Goal: Check status: Check status

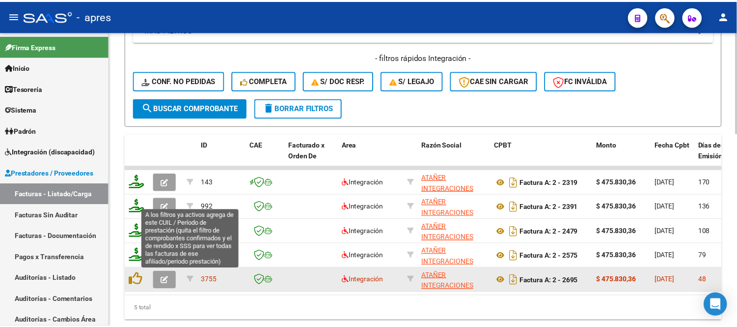
scroll to position [561, 0]
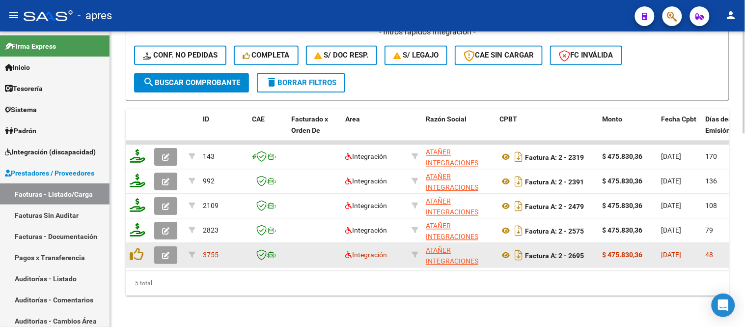
type input "[PERSON_NAME]"
click at [164, 252] on icon "button" at bounding box center [165, 255] width 7 height 7
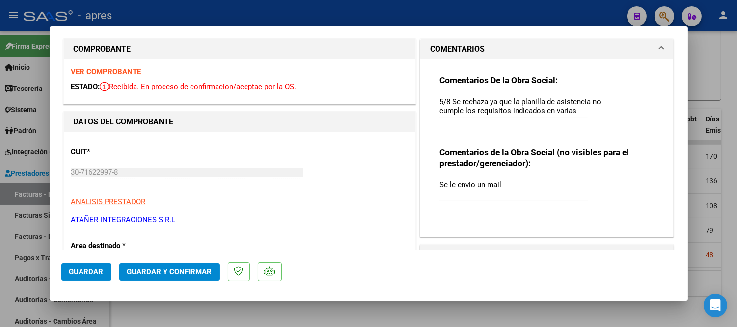
scroll to position [0, 0]
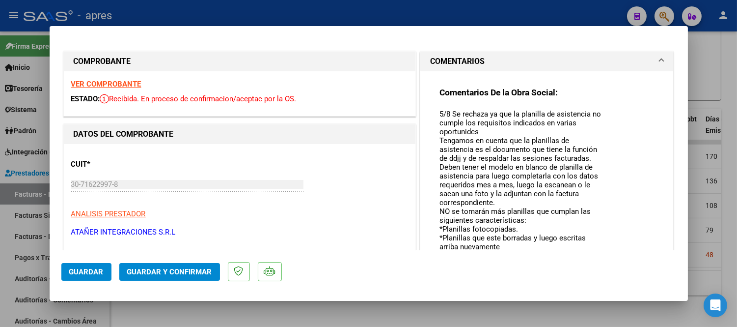
drag, startPoint x: 591, startPoint y: 124, endPoint x: 604, endPoint y: 262, distance: 138.7
click at [604, 262] on mat-dialog-container "COMPROBANTE VER COMPROBANTE ESTADO: Recibida. En proceso de confirmacion/acepta…" at bounding box center [369, 163] width 639 height 275
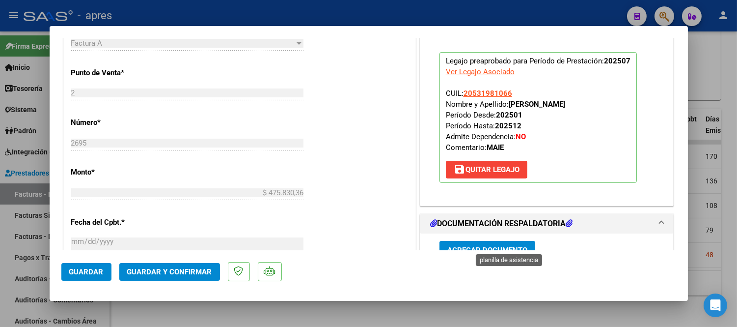
scroll to position [491, 0]
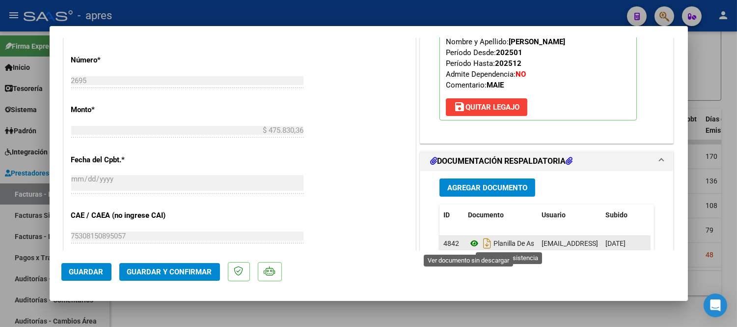
click at [472, 240] on icon at bounding box center [474, 243] width 13 height 12
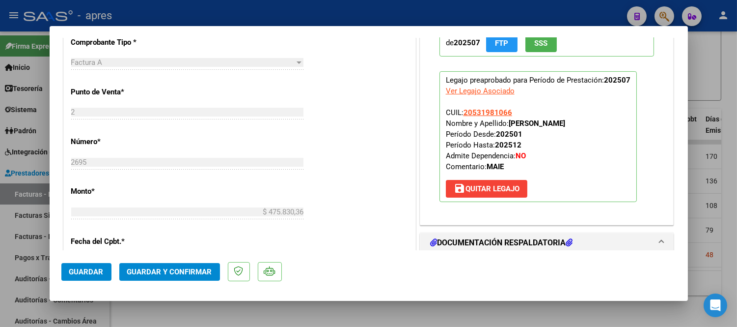
scroll to position [327, 0]
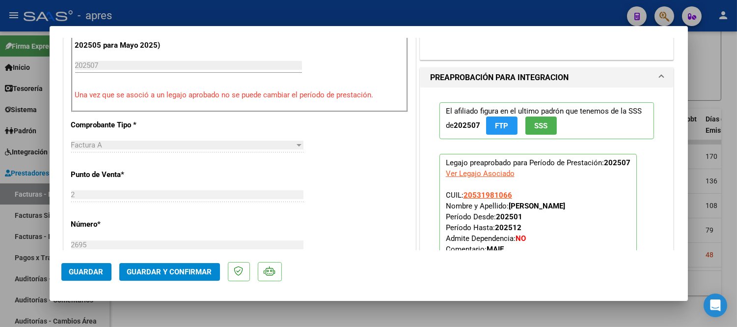
click at [359, 316] on div at bounding box center [368, 163] width 737 height 327
type input "$ 0,00"
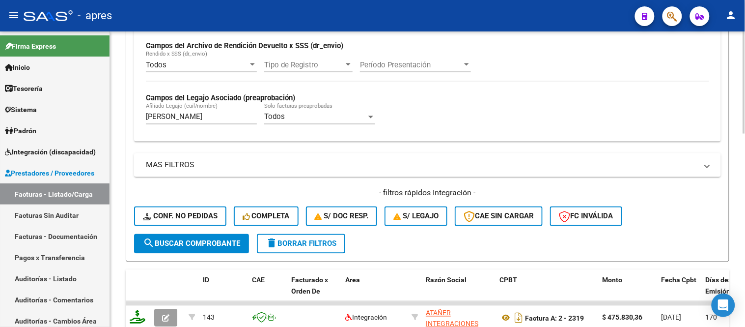
scroll to position [397, 0]
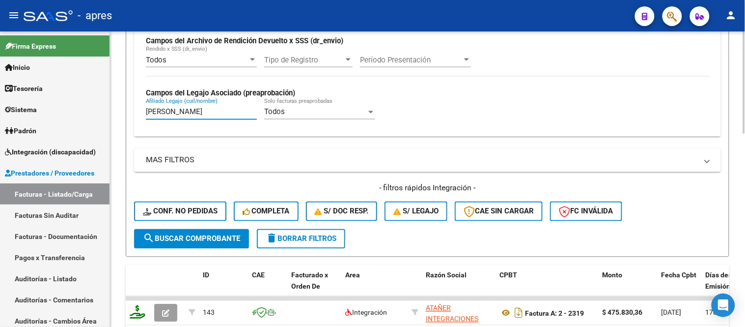
drag, startPoint x: 163, startPoint y: 114, endPoint x: 112, endPoint y: 114, distance: 50.6
click at [110, 116] on div "Video tutorial PRESTADORES -> Listado de CPBTs Emitidos por Prestadores / Prove…" at bounding box center [427, 59] width 635 height 848
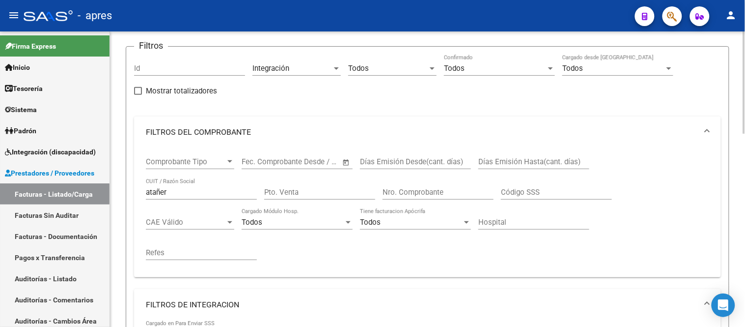
scroll to position [70, 0]
type input "ruiz"
click at [85, 194] on mat-sidenav-container "Firma Express Inicio Calendario SSS Instructivos Contacto OS Tesorería Extracto…" at bounding box center [372, 178] width 745 height 295
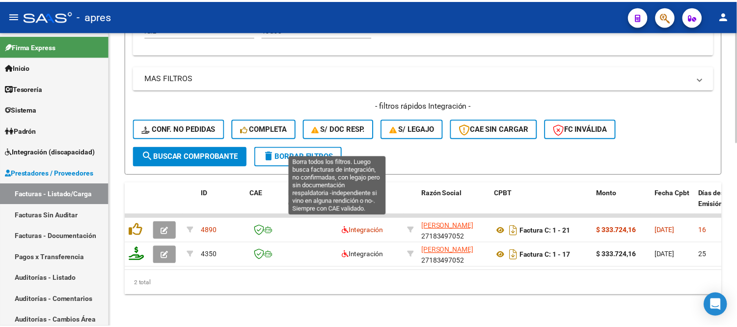
scroll to position [487, 0]
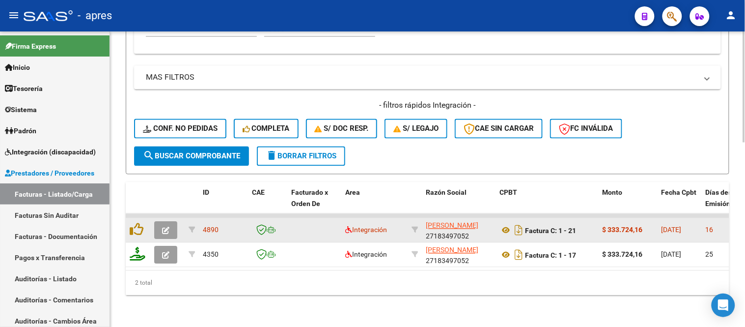
type input "[PERSON_NAME]"
click at [160, 226] on button "button" at bounding box center [165, 231] width 23 height 18
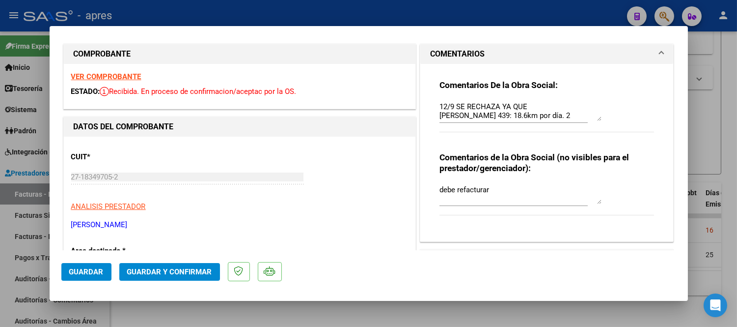
scroll to position [0, 0]
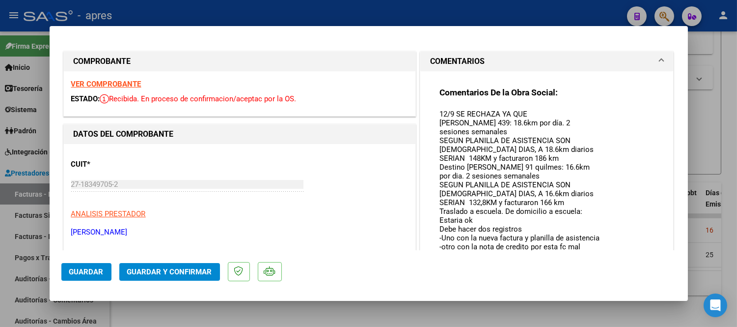
drag, startPoint x: 592, startPoint y: 124, endPoint x: 599, endPoint y: 261, distance: 137.7
click at [599, 261] on mat-dialog-container "COMPROBANTE VER COMPROBANTE ESTADO: Recibida. En proceso de confirmacion/acepta…" at bounding box center [369, 163] width 639 height 275
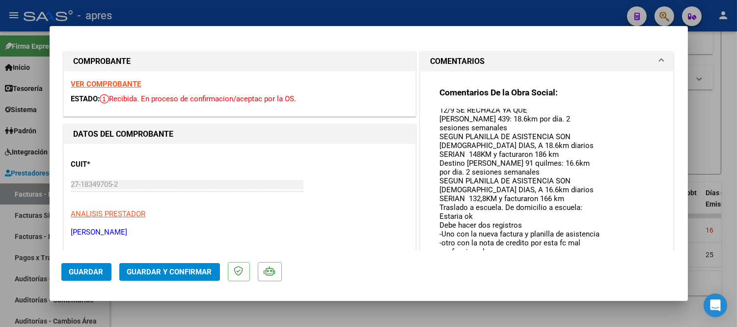
click at [133, 82] on strong "VER COMPROBANTE" at bounding box center [106, 84] width 70 height 9
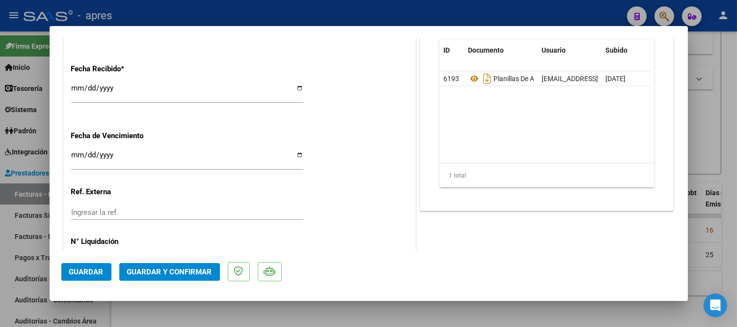
scroll to position [627, 0]
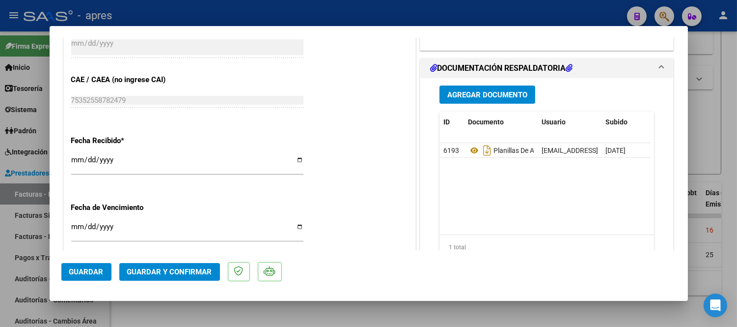
click at [423, 305] on div at bounding box center [368, 163] width 737 height 327
type input "$ 0,00"
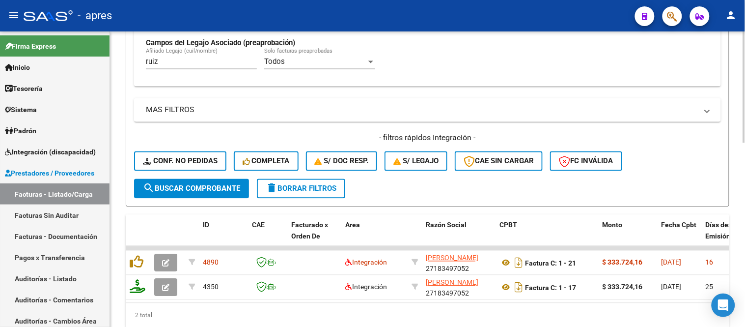
scroll to position [378, 0]
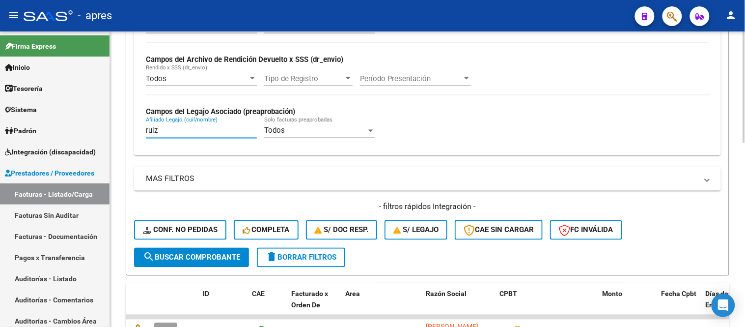
drag, startPoint x: 177, startPoint y: 132, endPoint x: 139, endPoint y: 136, distance: 38.6
click at [138, 133] on div "Todos Cargado en Para Enviar SSS Período De Prestación Campos del Archivo de Re…" at bounding box center [427, 83] width 587 height 143
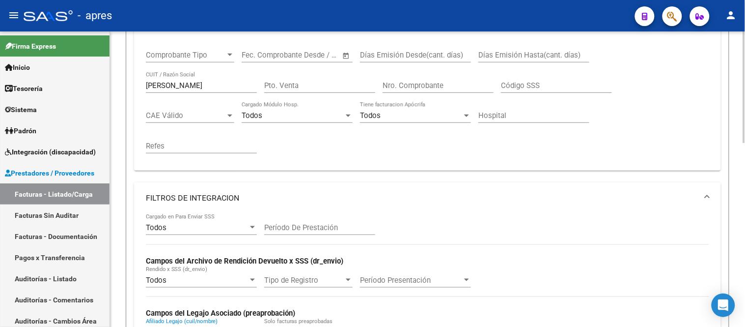
scroll to position [105, 0]
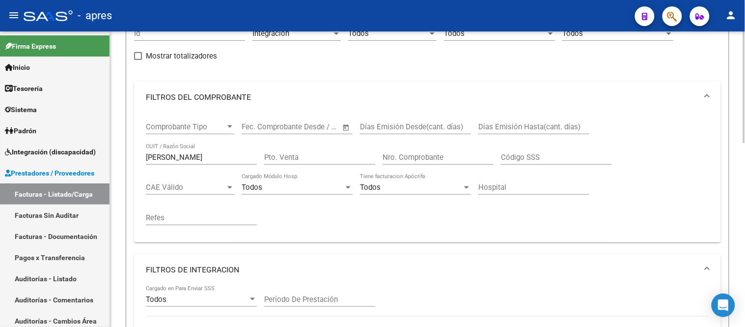
type input "rojas"
drag, startPoint x: 180, startPoint y: 157, endPoint x: 109, endPoint y: 163, distance: 71.5
click at [107, 163] on mat-sidenav-container "Firma Express Inicio Calendario SSS Instructivos Contacto OS Tesorería Extracto…" at bounding box center [372, 178] width 745 height 295
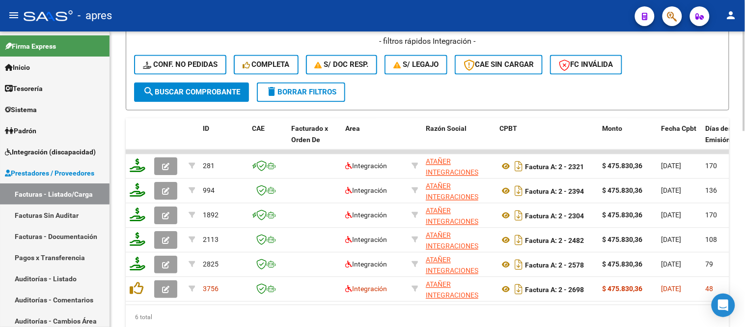
scroll to position [586, 0]
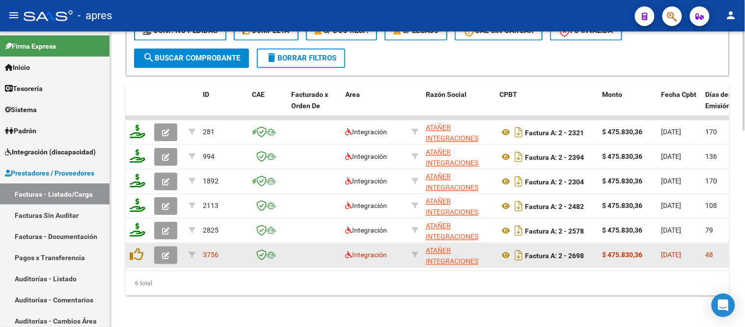
type input "atañer"
click at [169, 252] on icon "button" at bounding box center [165, 255] width 7 height 7
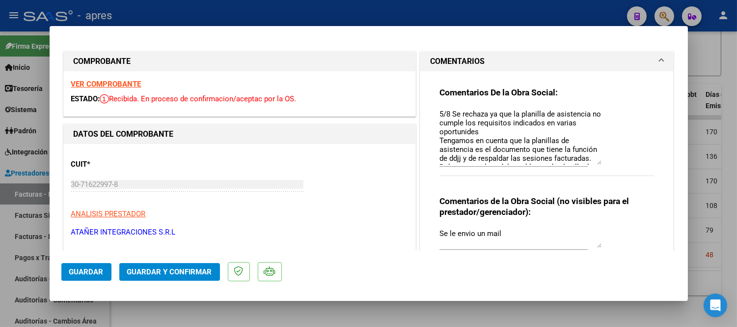
drag, startPoint x: 592, startPoint y: 120, endPoint x: 601, endPoint y: 160, distance: 40.8
click at [601, 160] on div "Comentarios De la Obra Social: 5/8 Se rechaza ya que la planilla de asistencia …" at bounding box center [547, 137] width 215 height 100
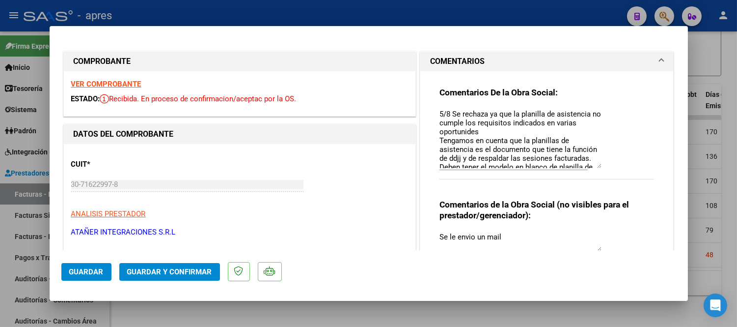
click at [321, 312] on div at bounding box center [368, 163] width 737 height 327
type input "$ 0,00"
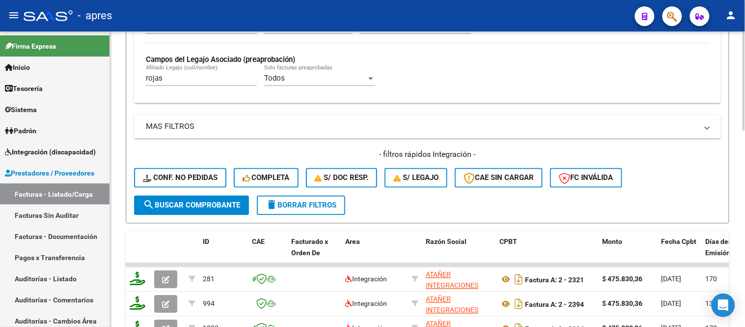
scroll to position [367, 0]
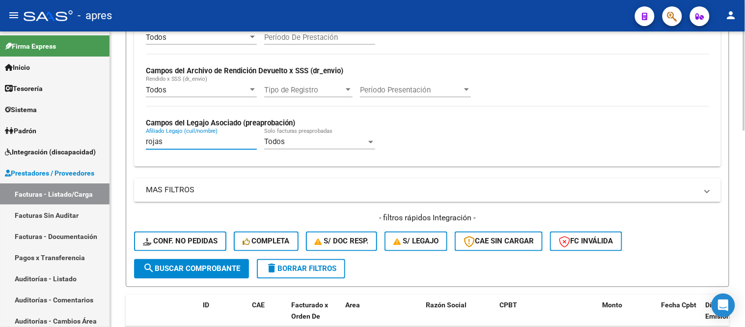
drag, startPoint x: 170, startPoint y: 144, endPoint x: 125, endPoint y: 140, distance: 45.3
click at [126, 140] on form "Filtros Id Integración Area Todos Seleccionar Gerenciador Todos Confirmado Todo…" at bounding box center [428, 17] width 604 height 537
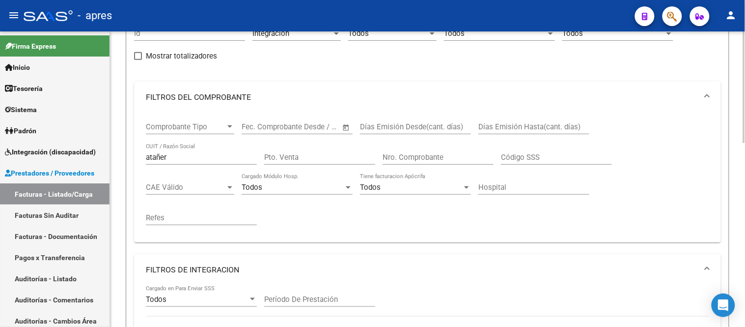
scroll to position [0, 0]
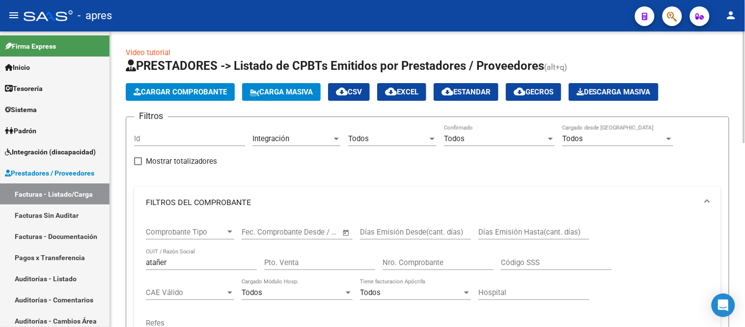
type input "[PERSON_NAME]"
click at [389, 236] on input "Días Emisión Desde(cant. días)" at bounding box center [415, 231] width 111 height 9
click at [283, 234] on span "–" at bounding box center [285, 231] width 5 height 9
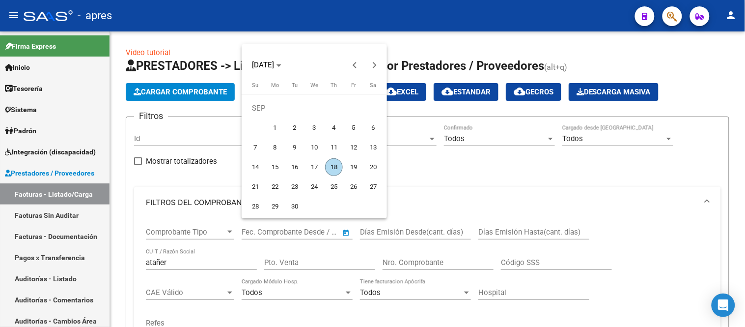
click at [173, 233] on div at bounding box center [372, 163] width 745 height 327
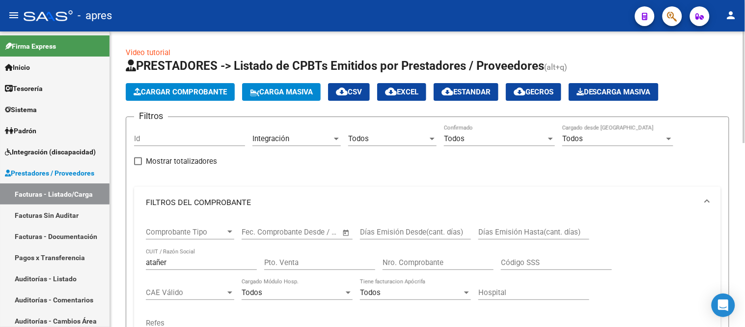
click at [449, 224] on div "Días Emisión Desde(cant. días)" at bounding box center [415, 228] width 111 height 21
click at [504, 227] on input "Días Emisión Hasta(cant. días)" at bounding box center [533, 231] width 111 height 9
type input "-1"
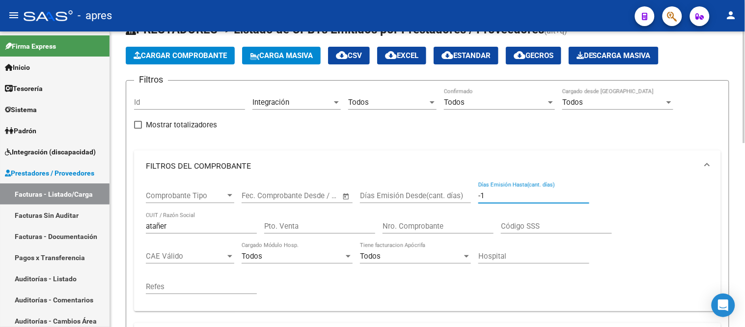
scroll to position [55, 0]
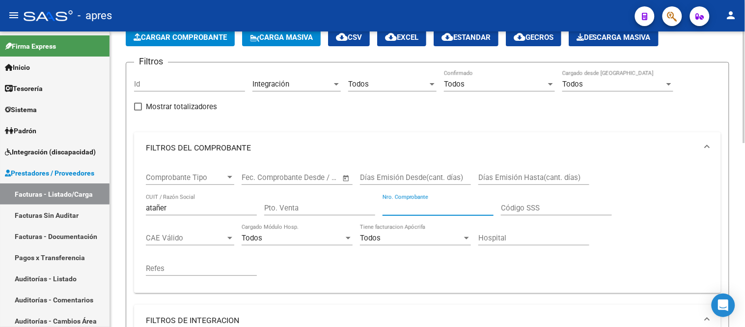
click at [448, 208] on input "Nro. Comprobante" at bounding box center [438, 207] width 111 height 9
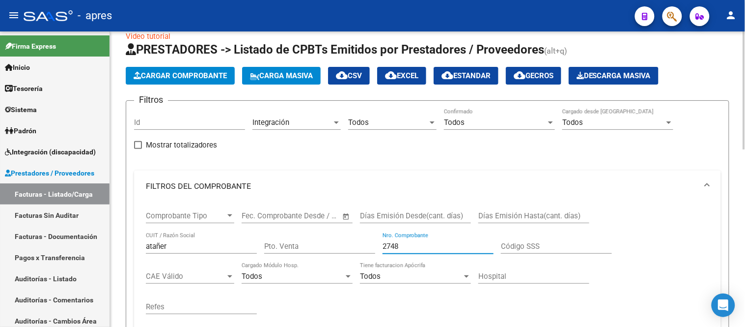
scroll to position [10, 0]
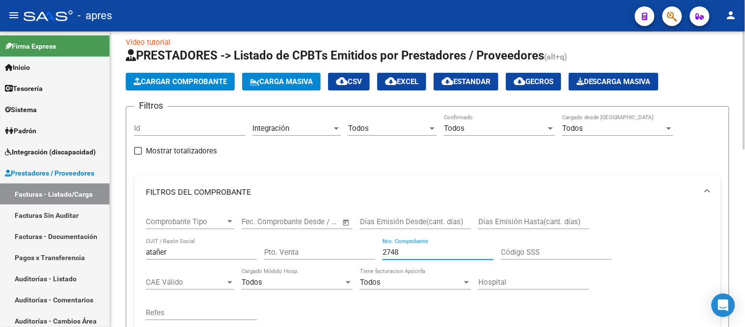
type input "2748"
click at [295, 130] on div "Integración" at bounding box center [292, 128] width 80 height 9
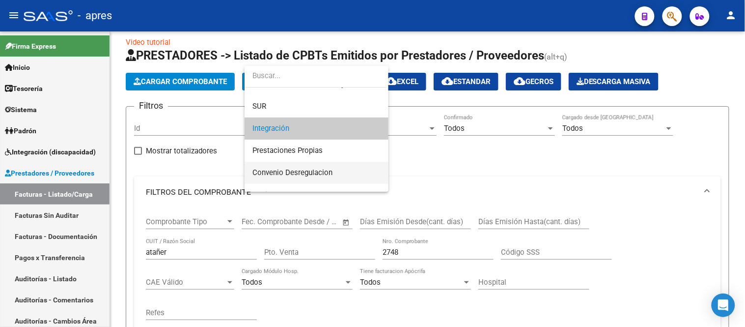
scroll to position [117, 0]
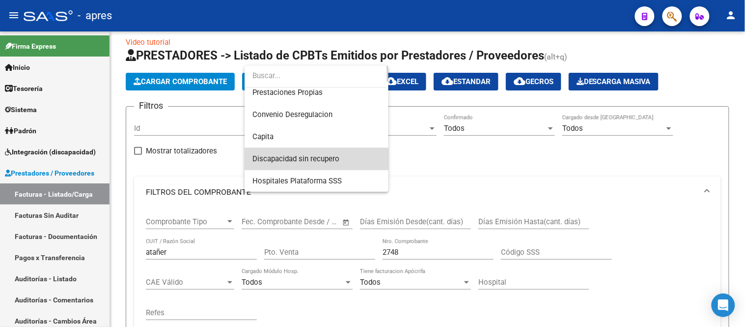
click at [335, 153] on span "Discapacidad sin recupero" at bounding box center [316, 159] width 128 height 22
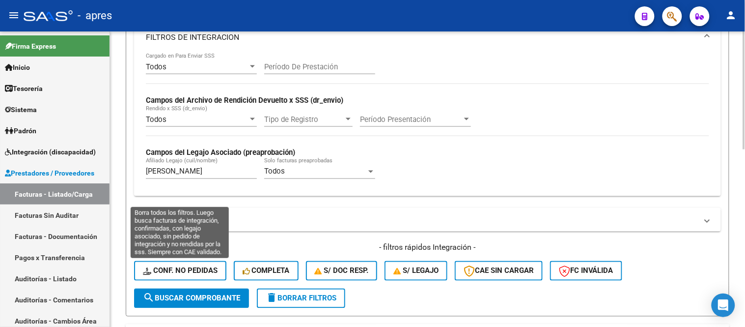
scroll to position [392, 0]
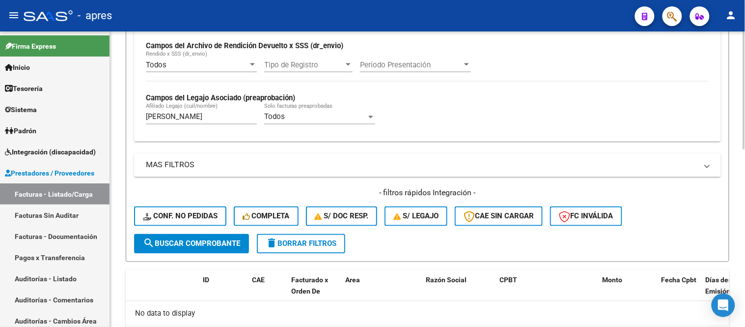
click at [185, 250] on button "search Buscar Comprobante" at bounding box center [191, 244] width 115 height 20
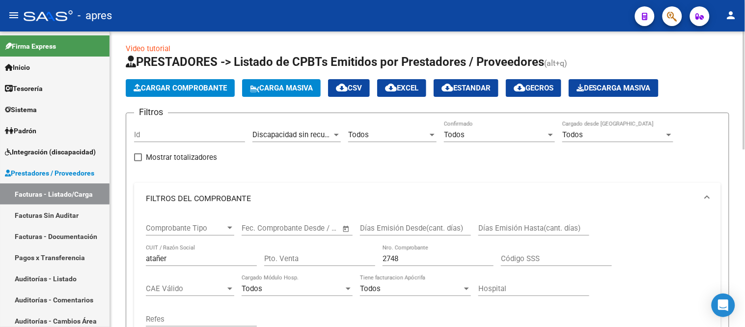
scroll to position [0, 0]
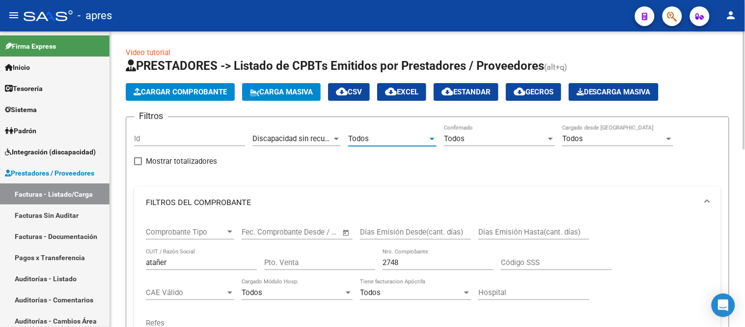
click at [386, 138] on div "Todos" at bounding box center [388, 138] width 80 height 9
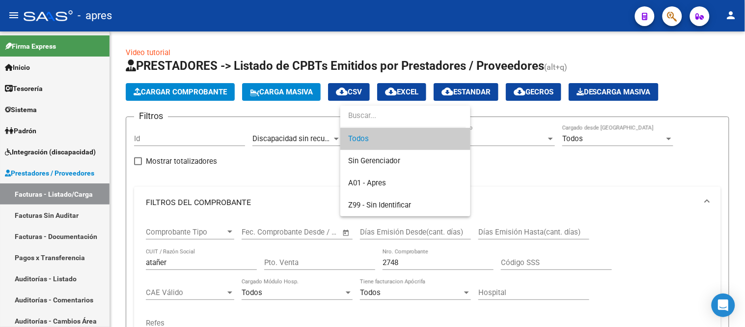
click at [421, 140] on span "Todos" at bounding box center [405, 139] width 114 height 22
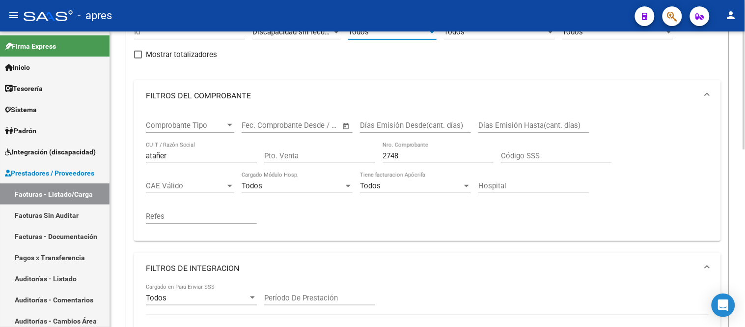
scroll to position [109, 0]
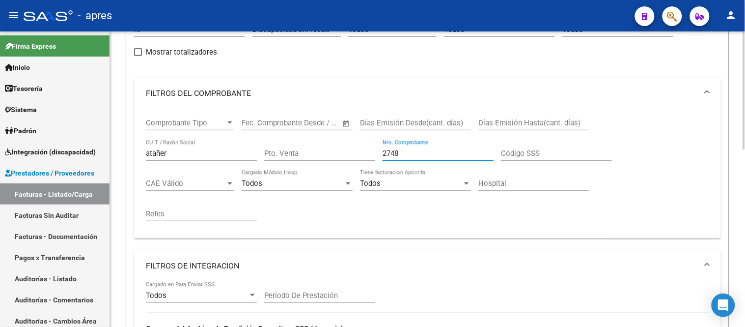
drag, startPoint x: 412, startPoint y: 151, endPoint x: 318, endPoint y: 159, distance: 93.7
click at [312, 160] on div "Comprobante Tipo Comprobante Tipo Fecha inicio – Fecha fin Fec. Comprobante Des…" at bounding box center [427, 169] width 563 height 121
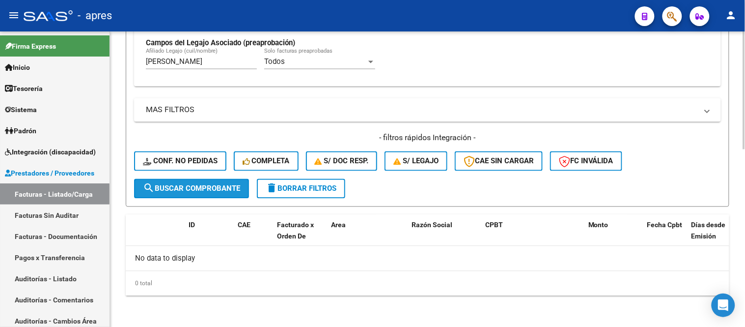
click at [172, 188] on span "search Buscar Comprobante" at bounding box center [191, 188] width 97 height 9
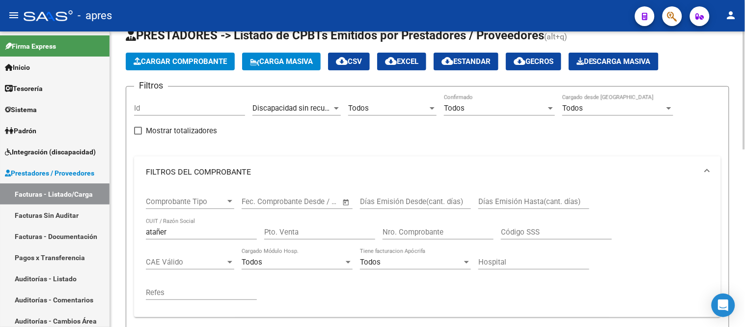
scroll to position [0, 0]
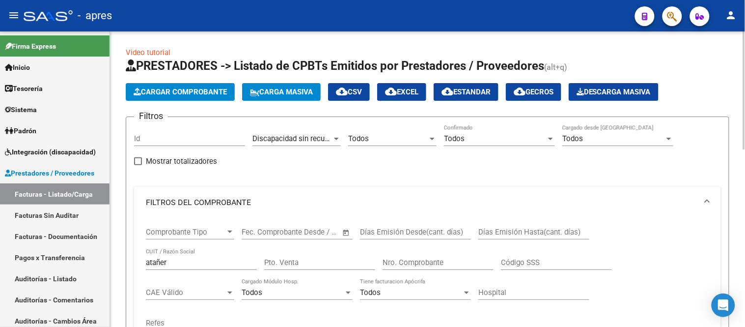
click at [329, 139] on span "Discapacidad sin recupero" at bounding box center [295, 138] width 87 height 9
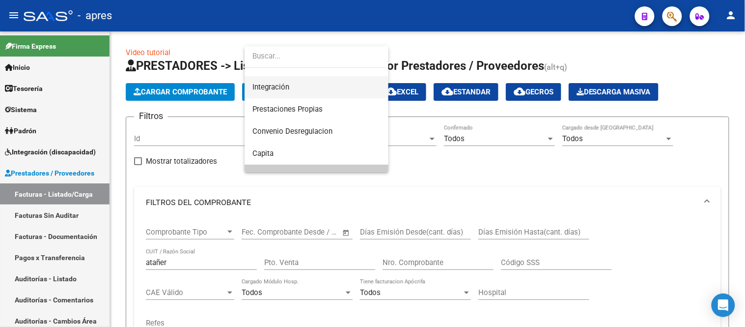
scroll to position [62, 0]
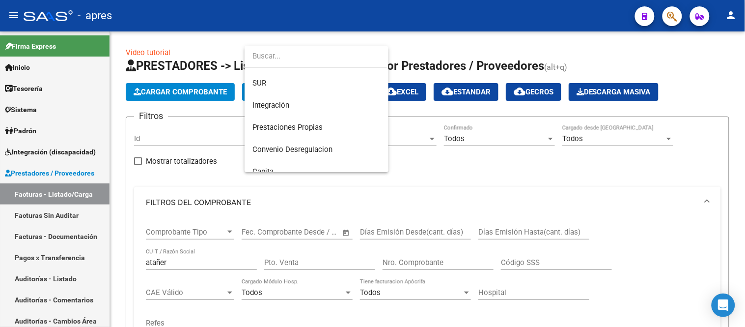
click at [470, 156] on div at bounding box center [372, 163] width 745 height 327
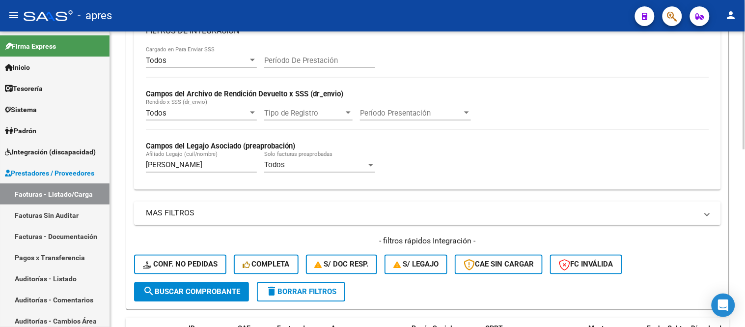
scroll to position [337, 0]
